Goal: Task Accomplishment & Management: Manage account settings

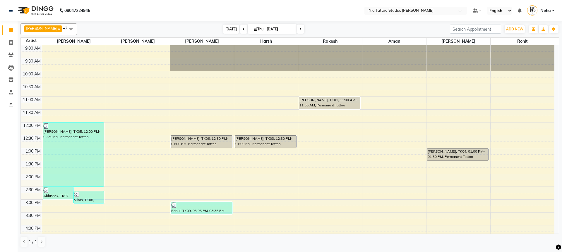
click at [225, 31] on span "[DATE]" at bounding box center [231, 29] width 16 height 9
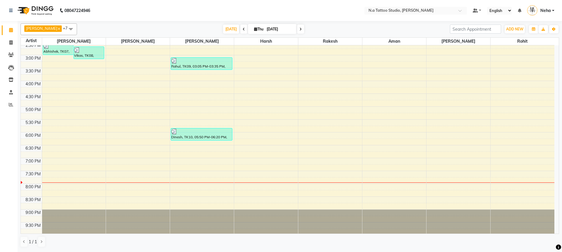
scroll to position [146, 0]
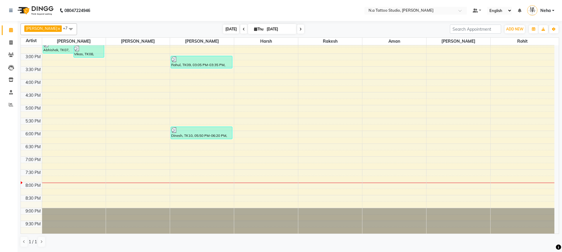
click at [231, 27] on span "[DATE]" at bounding box center [231, 29] width 16 height 9
click at [230, 31] on span "[DATE]" at bounding box center [231, 29] width 16 height 9
click at [227, 27] on span "[DATE]" at bounding box center [231, 29] width 16 height 9
click at [13, 42] on span at bounding box center [11, 43] width 10 height 7
select select "service"
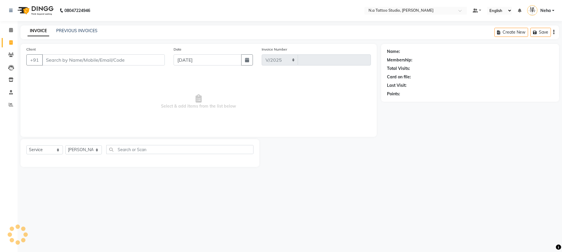
select select "4590"
type input "0743"
type input "9365240250"
click at [156, 62] on span "Add Client" at bounding box center [149, 60] width 23 height 6
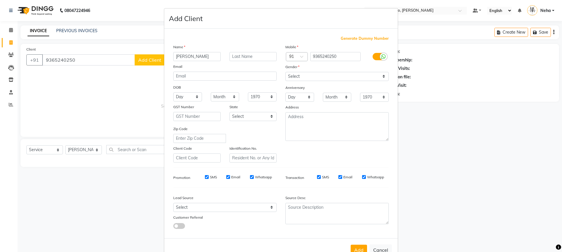
type input "[PERSON_NAME]"
click at [321, 79] on select "Select [DEMOGRAPHIC_DATA] [DEMOGRAPHIC_DATA] Other Prefer Not To Say" at bounding box center [336, 76] width 103 height 9
select select "[DEMOGRAPHIC_DATA]"
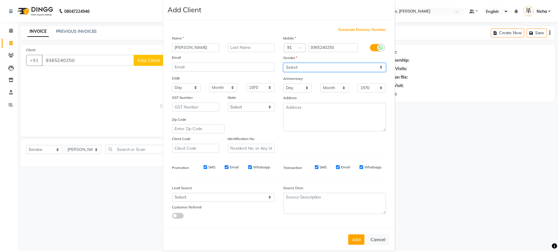
scroll to position [18, 0]
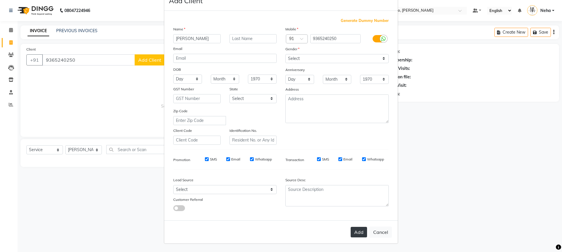
click at [353, 235] on button "Add" at bounding box center [359, 232] width 16 height 11
type input "93******50"
select select
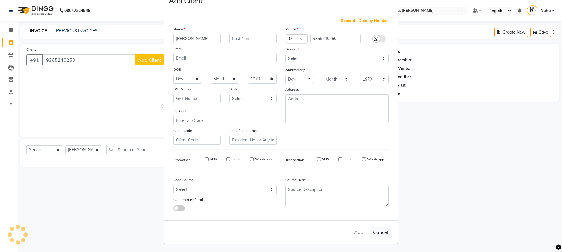
select select
checkbox input "false"
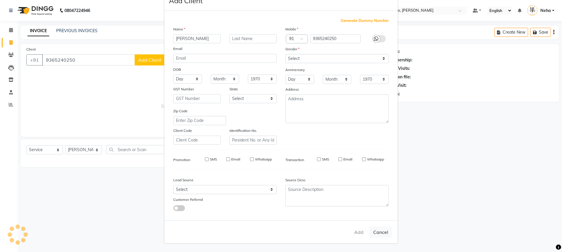
checkbox input "false"
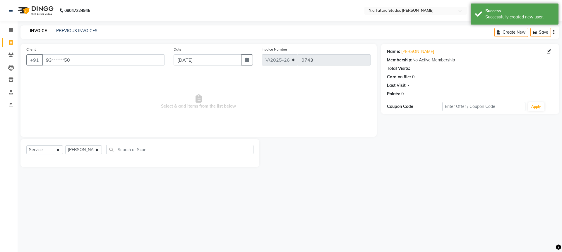
drag, startPoint x: 554, startPoint y: 31, endPoint x: 536, endPoint y: 38, distance: 19.1
click at [554, 32] on icon "button" at bounding box center [553, 32] width 1 height 0
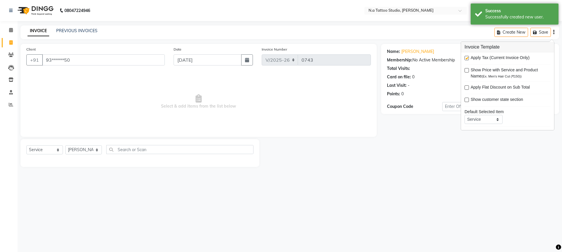
click at [466, 59] on label at bounding box center [467, 58] width 4 height 4
click at [466, 59] on input "checkbox" at bounding box center [467, 58] width 4 height 4
checkbox input "false"
click at [76, 152] on select "[PERSON_NAME] [PERSON_NAME] [PERSON_NAME] [PERSON_NAME] Manager [PERSON_NAME] […" at bounding box center [83, 149] width 37 height 9
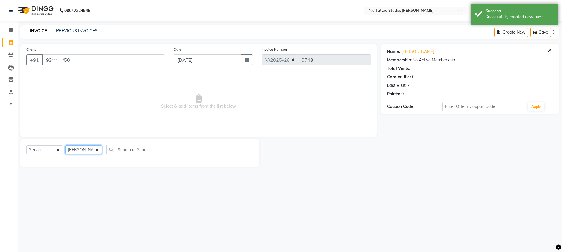
select select "26611"
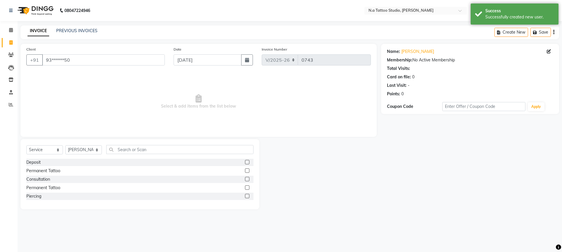
drag, startPoint x: 45, startPoint y: 169, endPoint x: 102, endPoint y: 155, distance: 59.2
click at [45, 169] on div "Permanent Tattoo" at bounding box center [43, 171] width 34 height 6
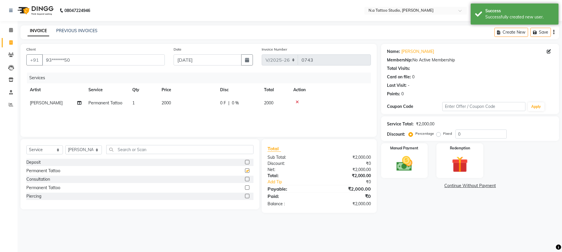
checkbox input "false"
click at [199, 102] on td "2000" at bounding box center [187, 103] width 59 height 13
select select "26611"
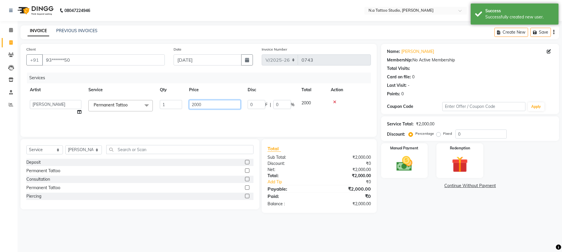
click at [204, 104] on input "2000" at bounding box center [215, 104] width 52 height 9
type input "6500"
click at [212, 121] on div "Services Artist Service Qty Price Disc Total Action [PERSON_NAME] [PERSON_NAME]…" at bounding box center [198, 102] width 345 height 59
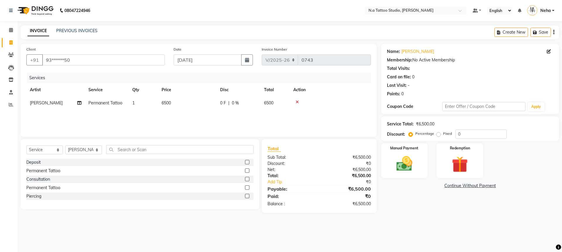
click at [553, 32] on icon "button" at bounding box center [553, 32] width 1 height 0
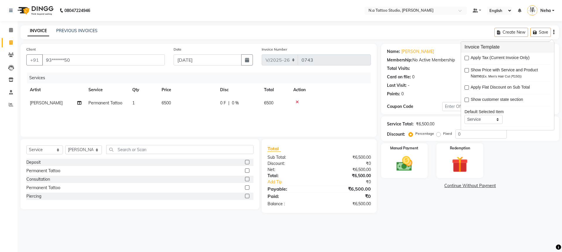
click at [451, 36] on div "INVOICE PREVIOUS INVOICES Create New Save" at bounding box center [289, 32] width 539 height 14
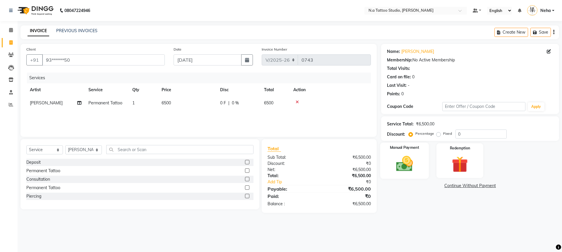
click at [407, 162] on img at bounding box center [404, 163] width 27 height 19
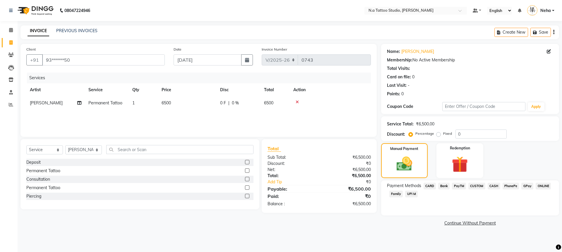
click at [494, 186] on span "CASH" at bounding box center [494, 186] width 13 height 7
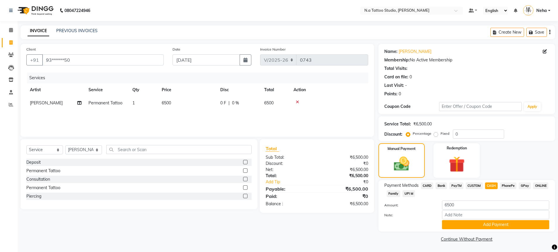
click at [411, 194] on span "UPI M" at bounding box center [408, 194] width 13 height 7
click at [463, 226] on button "Add Payment" at bounding box center [495, 224] width 107 height 9
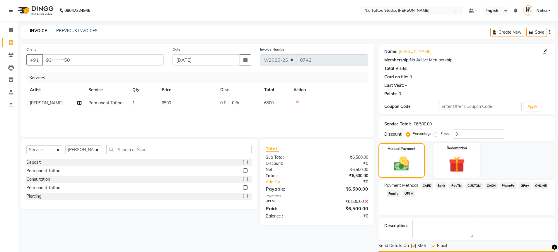
scroll to position [17, 0]
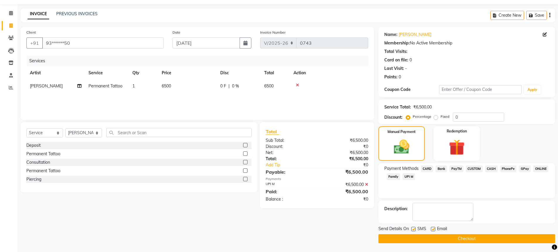
click at [468, 240] on button "Checkout" at bounding box center [466, 238] width 177 height 9
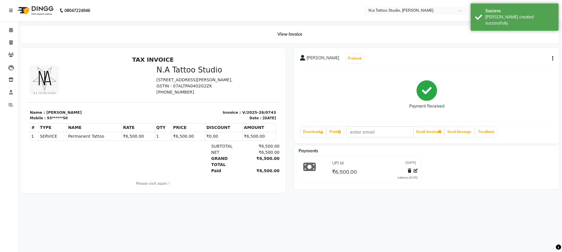
click at [551, 57] on button "button" at bounding box center [552, 59] width 4 height 6
click at [527, 59] on div "Edit Invoice" at bounding box center [523, 58] width 40 height 7
select select "service"
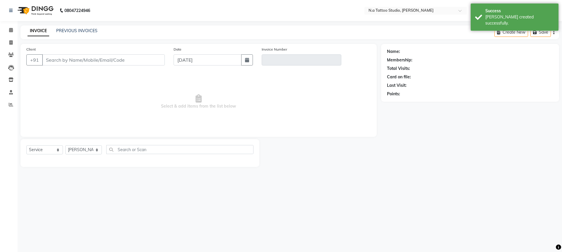
drag, startPoint x: 554, startPoint y: 32, endPoint x: 535, endPoint y: 40, distance: 19.8
click at [554, 32] on icon "button" at bounding box center [553, 32] width 1 height 0
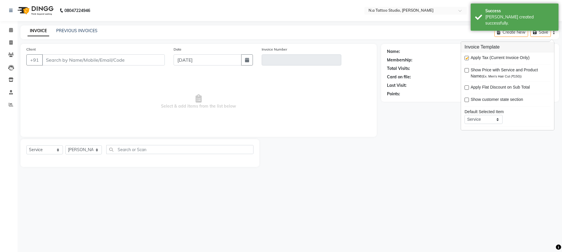
type input "93******50"
type input "V/2025-26/0743"
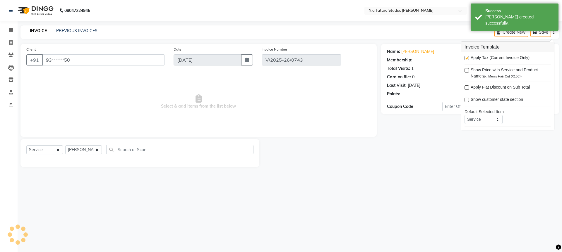
click at [467, 57] on label at bounding box center [467, 58] width 4 height 4
click at [467, 57] on input "checkbox" at bounding box center [467, 58] width 4 height 4
checkbox input "false"
select select "select"
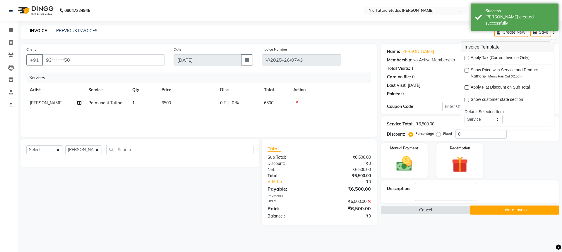
click at [369, 201] on icon at bounding box center [369, 202] width 3 height 4
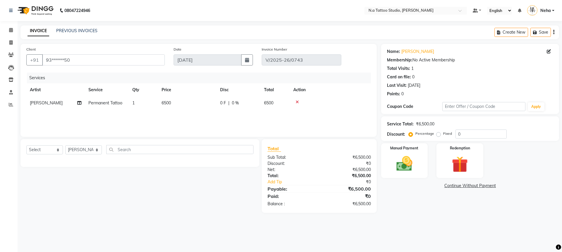
click at [201, 104] on td "6500" at bounding box center [187, 103] width 59 height 13
select select "26611"
click at [209, 104] on input "6500" at bounding box center [215, 104] width 52 height 9
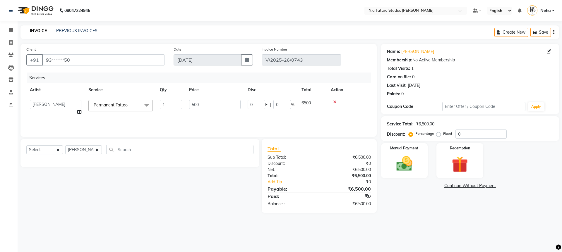
type input "5000"
click at [205, 121] on div "Services Artist Service Qty Price Disc Total Action [PERSON_NAME] [PERSON_NAME]…" at bounding box center [198, 102] width 345 height 59
click at [401, 167] on img at bounding box center [404, 163] width 27 height 19
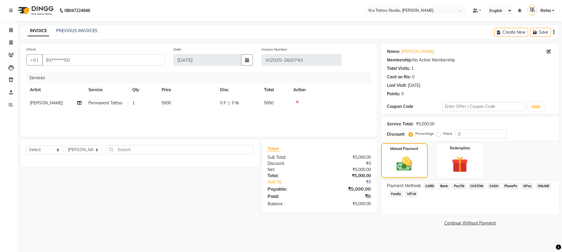
click at [413, 195] on span "UPI M" at bounding box center [411, 194] width 13 height 7
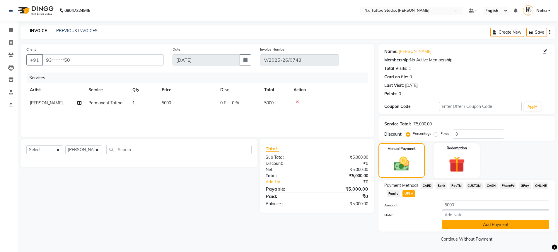
click at [471, 228] on button "Add Payment" at bounding box center [495, 224] width 107 height 9
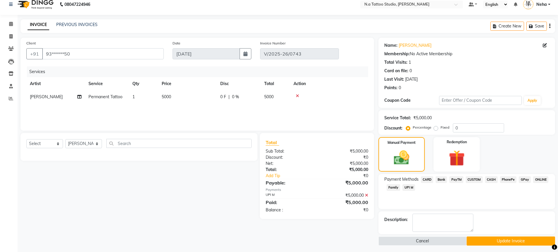
scroll to position [8, 0]
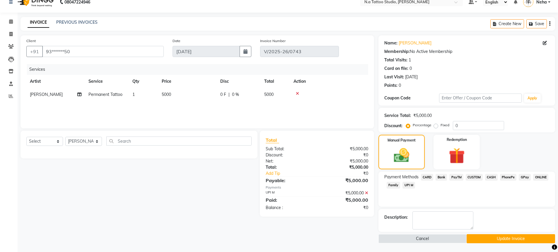
click at [490, 237] on button "Update Invoice" at bounding box center [510, 238] width 88 height 9
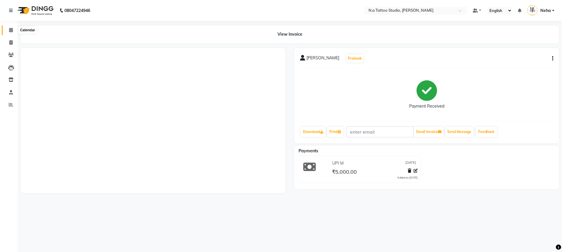
click at [14, 29] on span at bounding box center [11, 30] width 10 height 7
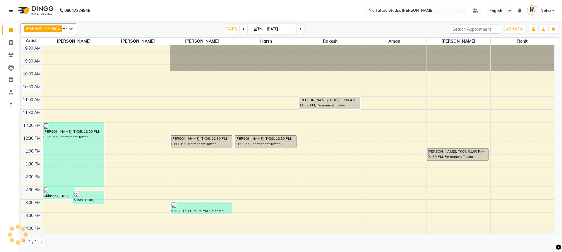
click at [299, 29] on icon at bounding box center [300, 30] width 2 height 4
type input "[DATE]"
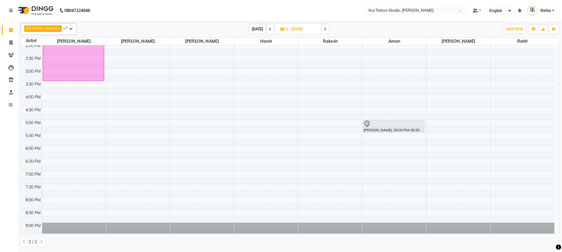
scroll to position [146, 0]
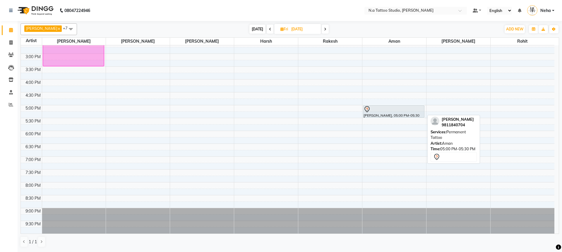
click at [374, 113] on div "[PERSON_NAME], 05:00 PM-05:30 PM, Permanent Tattoo" at bounding box center [393, 112] width 61 height 12
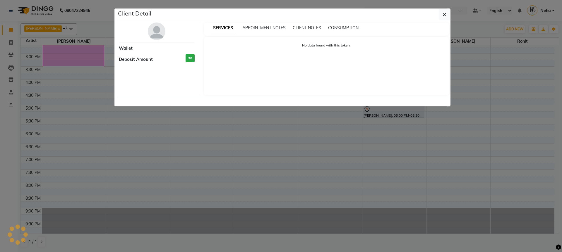
select select "7"
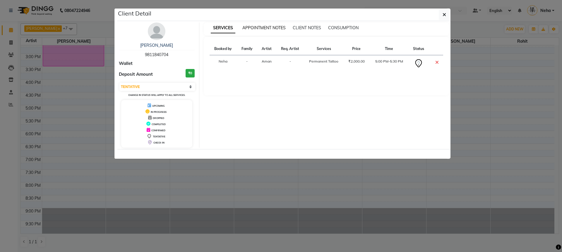
click at [271, 26] on span "APPOINTMENT NOTES" at bounding box center [263, 27] width 43 height 5
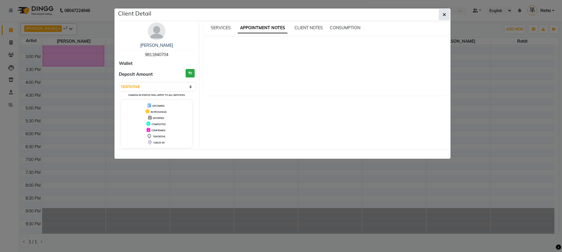
click at [442, 13] on button "button" at bounding box center [444, 14] width 11 height 11
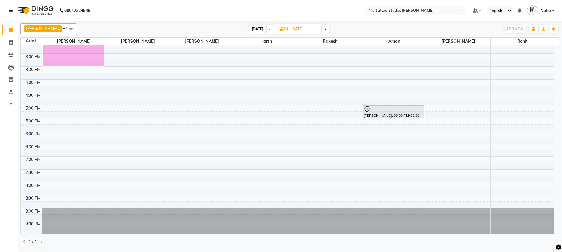
click at [254, 28] on span "[DATE]" at bounding box center [257, 29] width 16 height 9
type input "[DATE]"
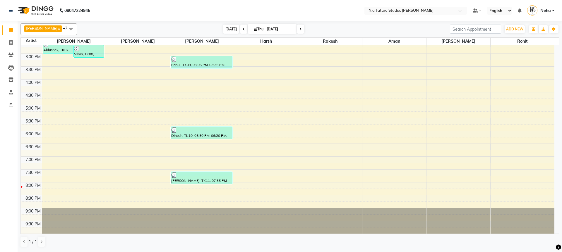
click at [227, 29] on span "[DATE]" at bounding box center [231, 29] width 16 height 9
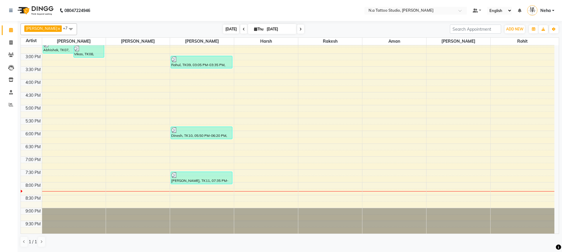
click at [235, 26] on span "[DATE]" at bounding box center [231, 29] width 16 height 9
click at [10, 44] on icon at bounding box center [10, 42] width 3 height 4
select select "service"
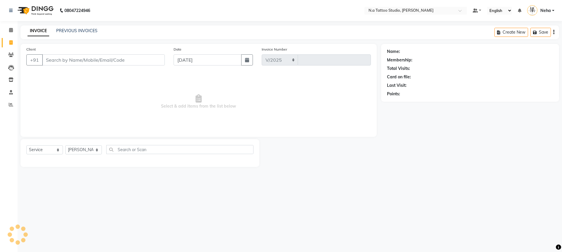
select select "4590"
type input "0744"
click at [78, 32] on link "PREVIOUS INVOICES" at bounding box center [76, 30] width 41 height 5
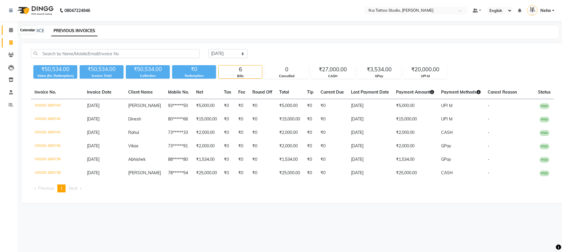
click at [12, 31] on icon at bounding box center [11, 30] width 4 height 4
